Goal: Task Accomplishment & Management: Manage account settings

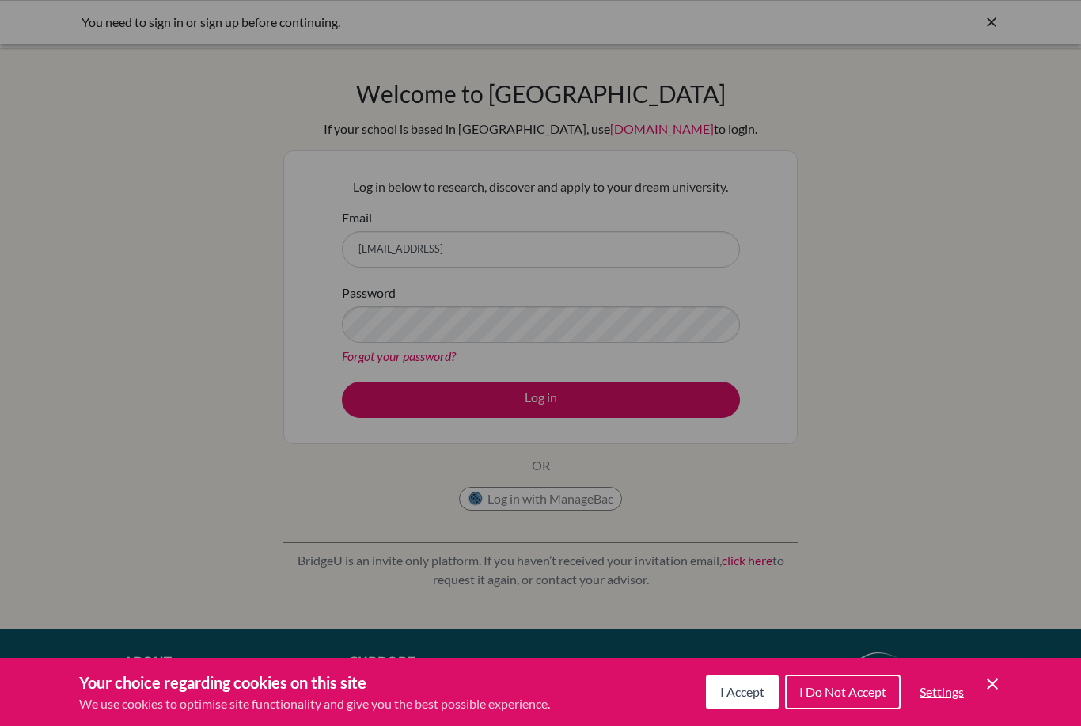
click at [752, 691] on span "I Accept" at bounding box center [742, 691] width 44 height 15
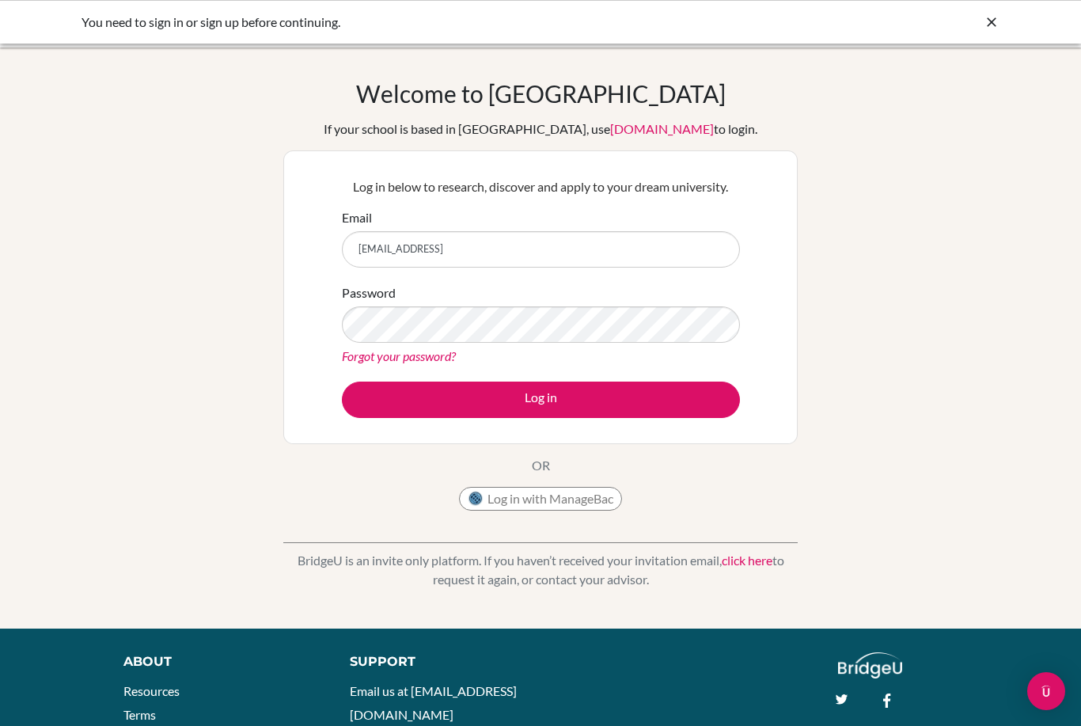
click at [1006, 17] on div "You need to sign in or sign up before continuing." at bounding box center [540, 22] width 1081 height 44
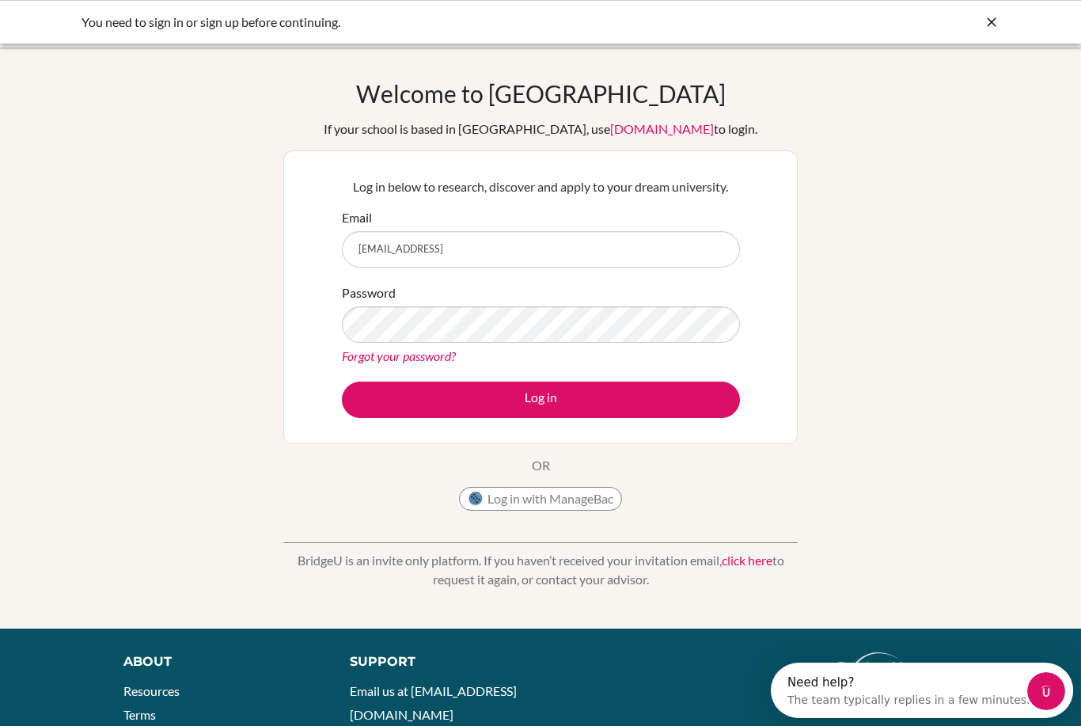
click at [986, 25] on icon at bounding box center [992, 22] width 16 height 16
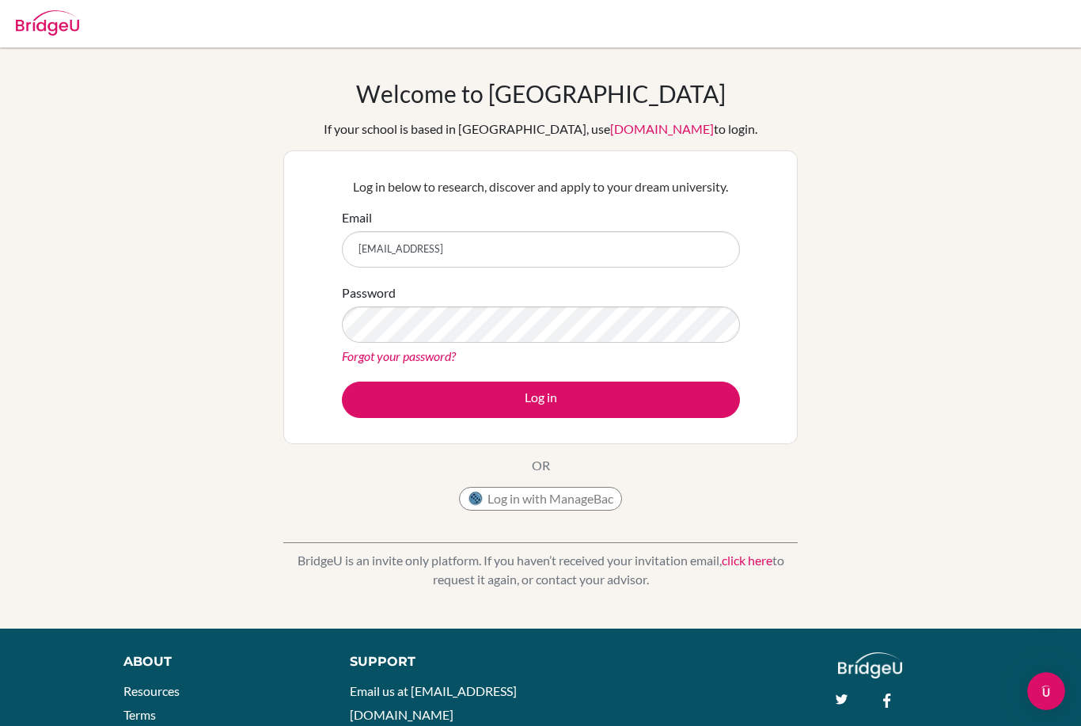
click at [748, 556] on link "click here" at bounding box center [747, 559] width 51 height 15
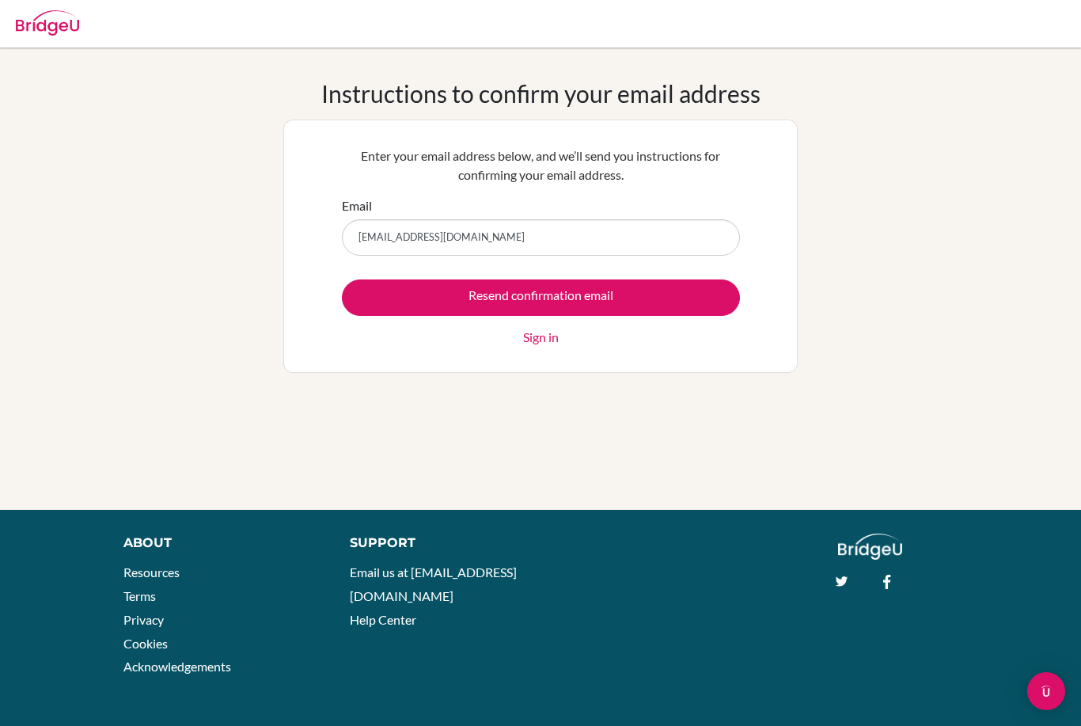
click at [567, 280] on input "Resend confirmation email" at bounding box center [541, 297] width 398 height 36
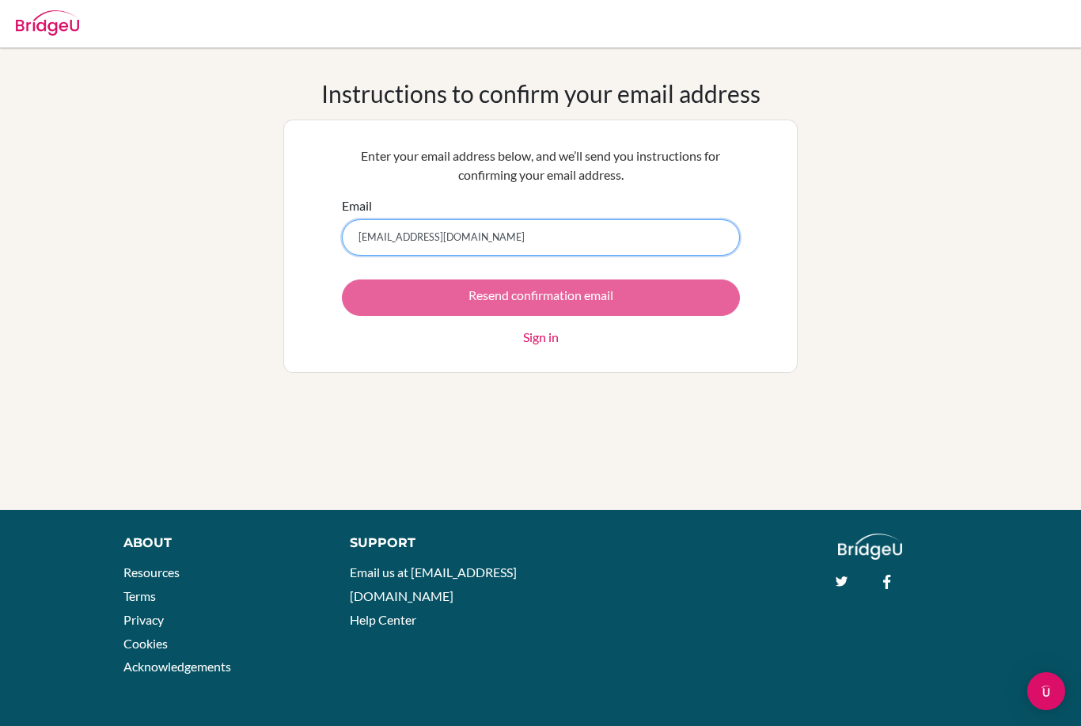
click at [594, 237] on input "[EMAIL_ADDRESS][DOMAIN_NAME]" at bounding box center [541, 237] width 398 height 36
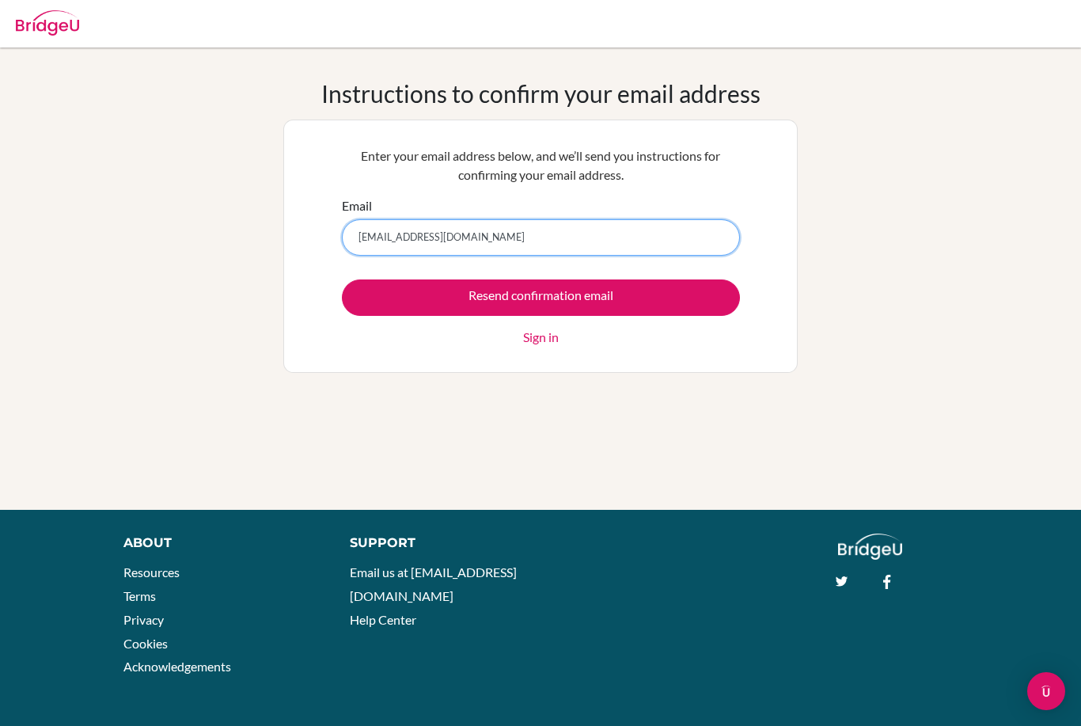
click at [609, 231] on input "27azka.alfimayra@gmail.com" at bounding box center [541, 237] width 398 height 36
type input "[EMAIL_ADDRESS][DOMAIN_NAME]"
click at [615, 298] on input "Resend confirmation email" at bounding box center [541, 297] width 398 height 36
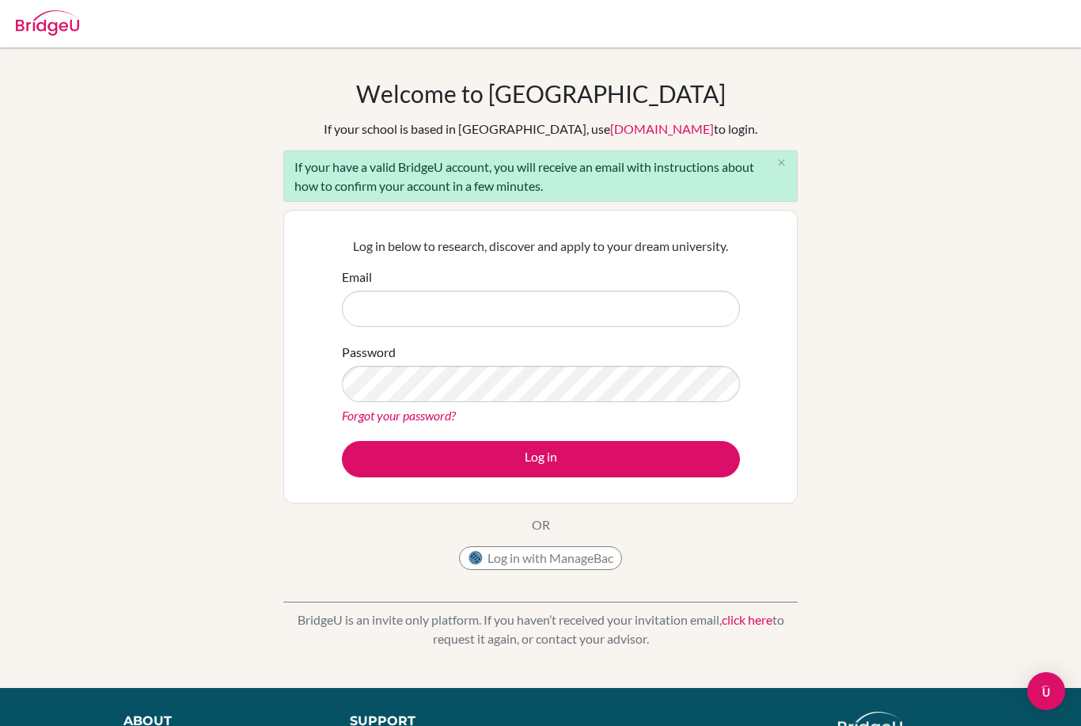
click at [787, 167] on button "close" at bounding box center [781, 163] width 32 height 24
click at [577, 297] on input "Email" at bounding box center [541, 308] width 398 height 36
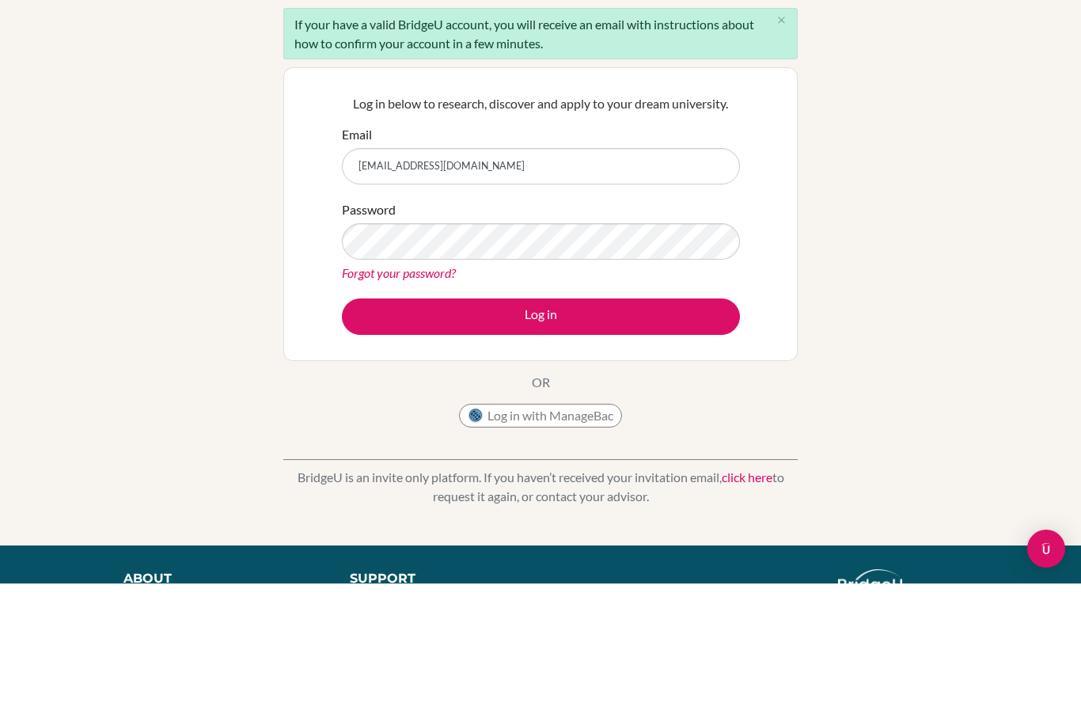
type input "[EMAIL_ADDRESS][DOMAIN_NAME]"
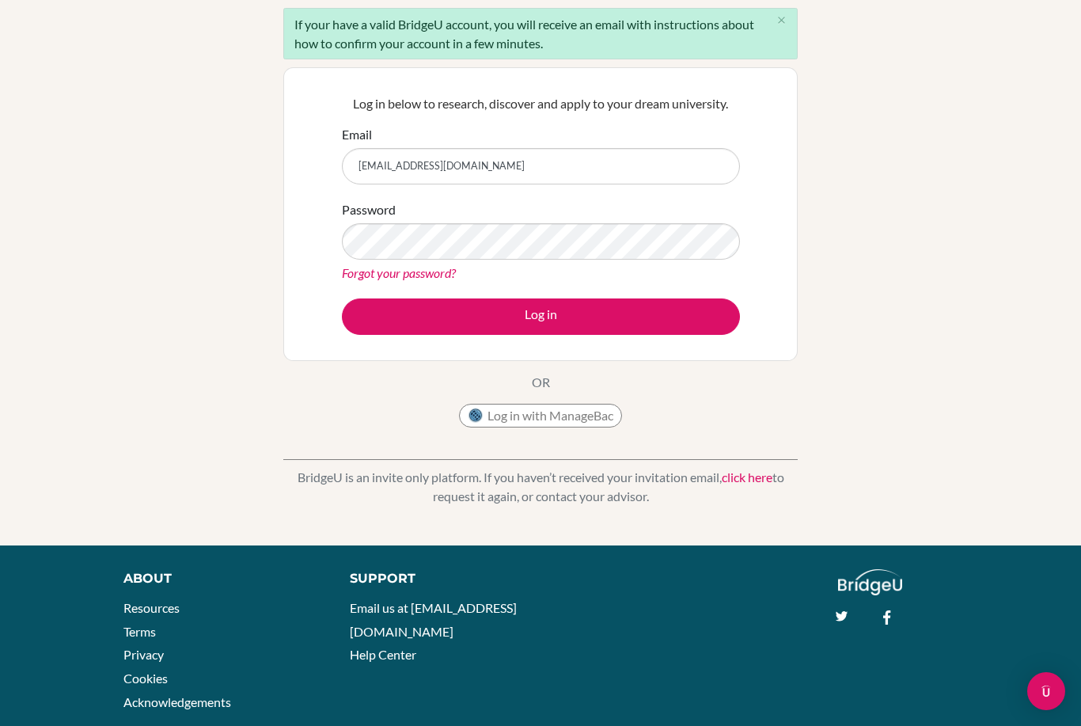
click at [426, 274] on link "Forgot your password?" at bounding box center [399, 272] width 114 height 15
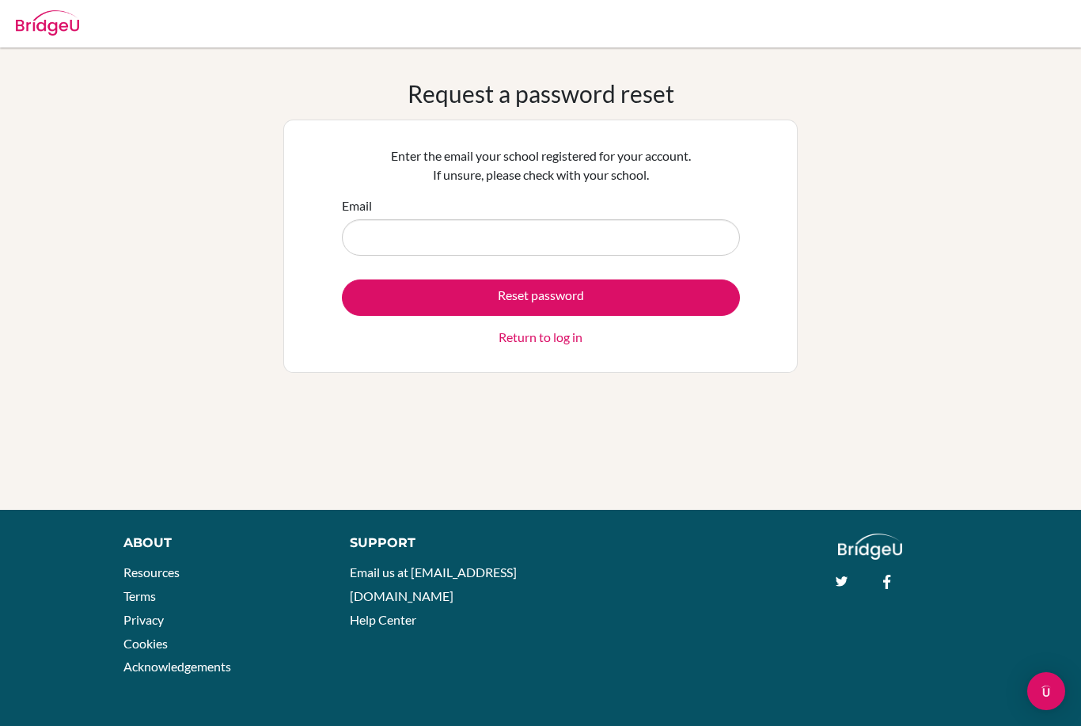
click at [590, 230] on input "Email" at bounding box center [541, 237] width 398 height 36
type input "[EMAIL_ADDRESS][DOMAIN_NAME]"
click at [559, 299] on button "Reset password" at bounding box center [541, 297] width 398 height 36
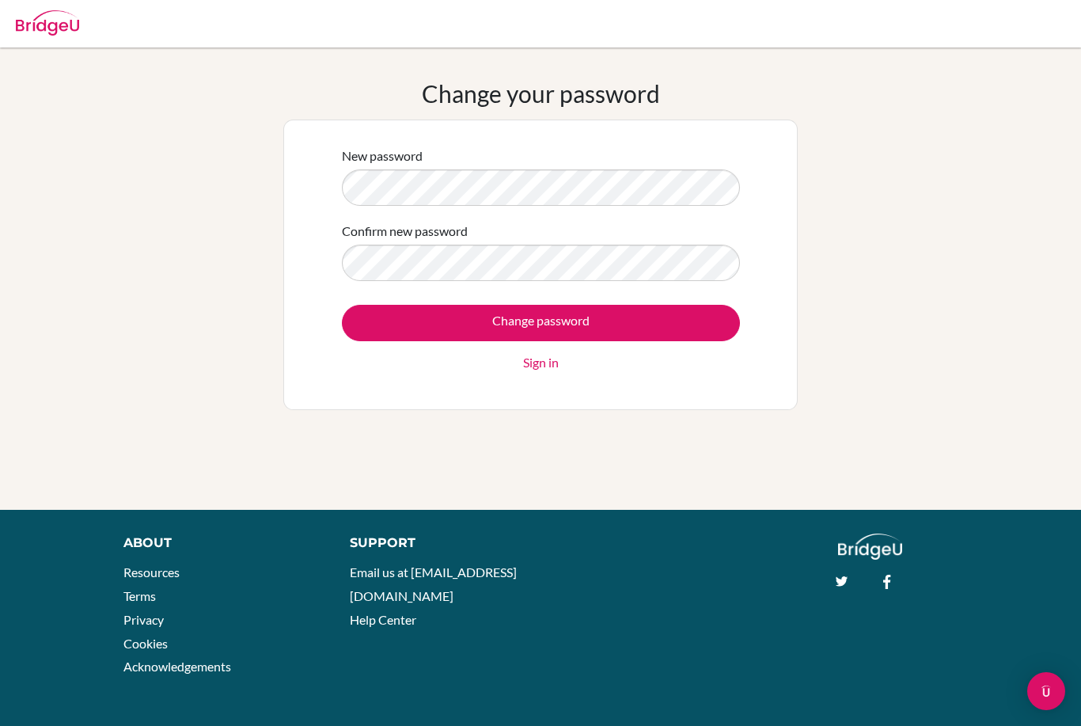
click at [645, 322] on input "Change password" at bounding box center [541, 323] width 398 height 36
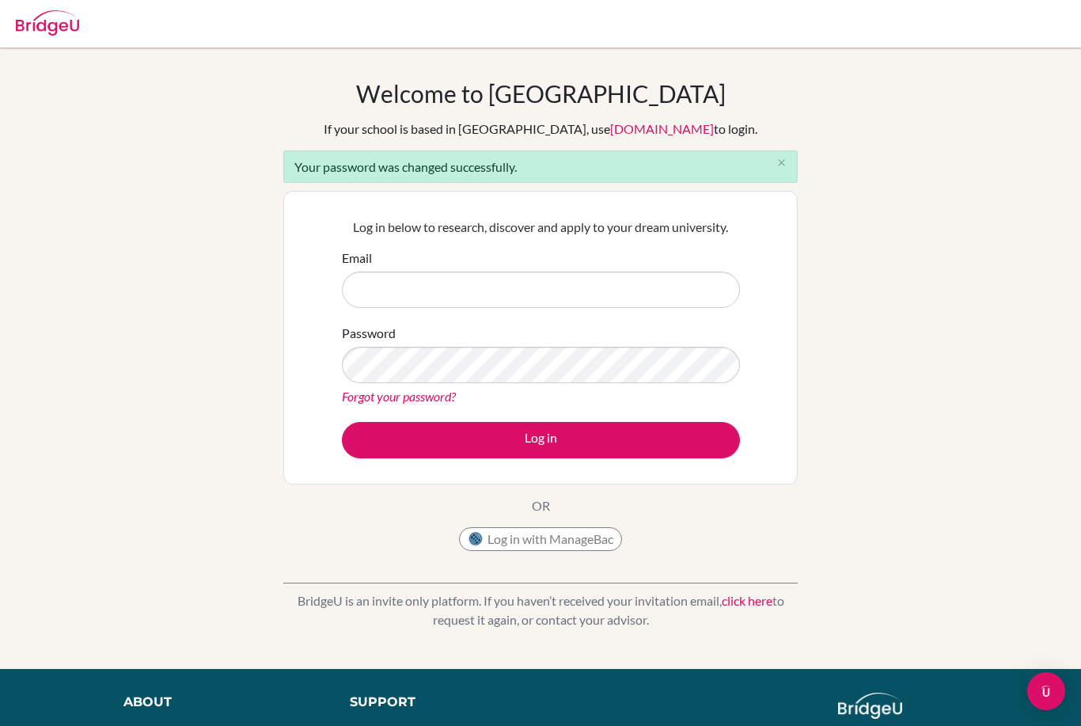
click at [632, 280] on input "Email" at bounding box center [541, 289] width 398 height 36
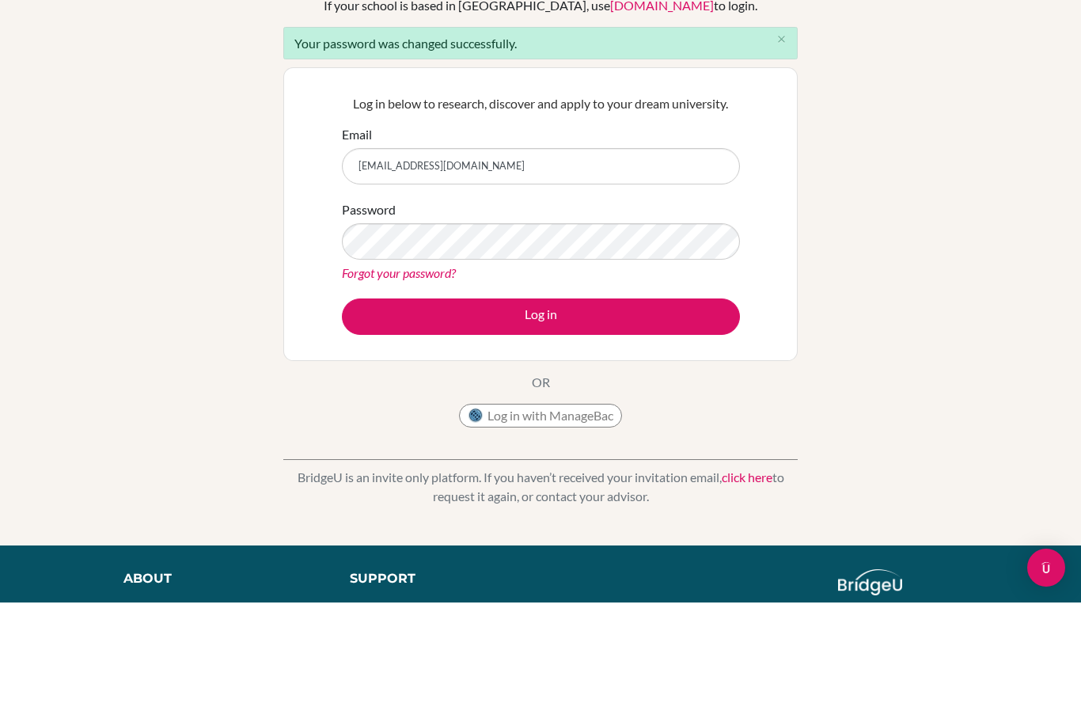
type input "27azka.alfimayra@sisschools.org"
click at [595, 422] on button "Log in" at bounding box center [541, 440] width 398 height 36
